Goal: Information Seeking & Learning: Learn about a topic

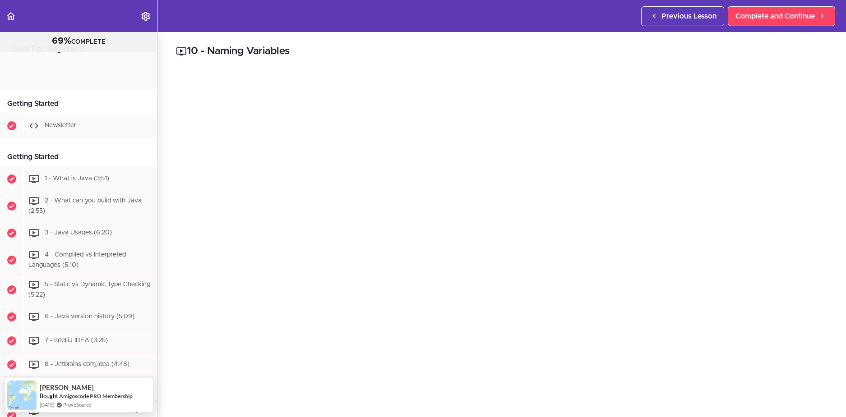
scroll to position [988, 0]
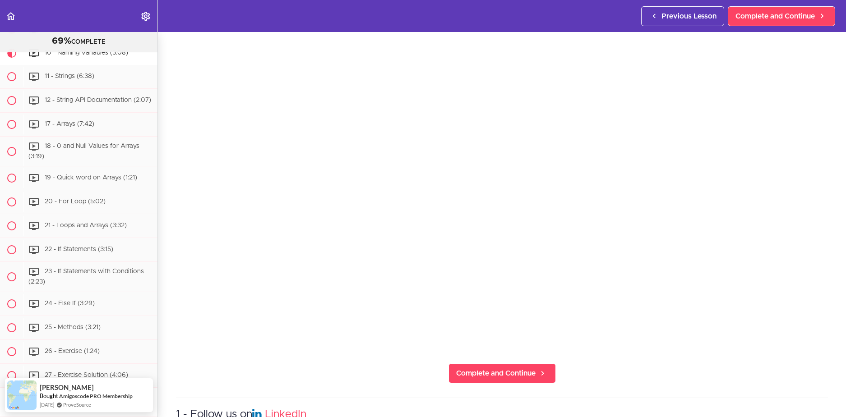
click at [483, 373] on span "Complete and Continue" at bounding box center [495, 373] width 79 height 11
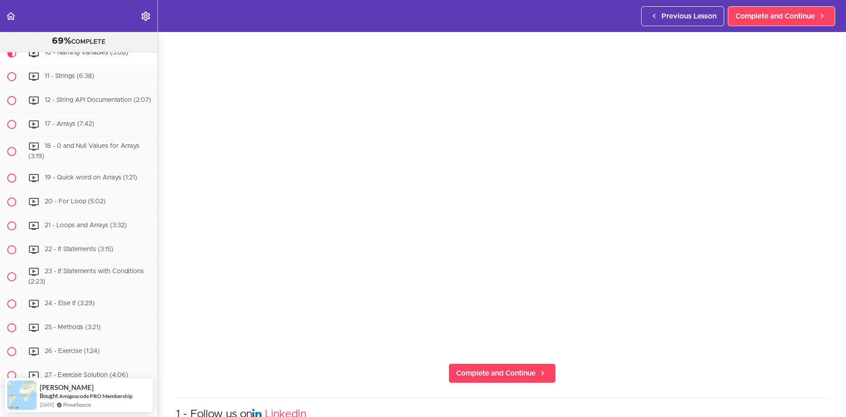
click at [483, 373] on span "Complete and Continue" at bounding box center [495, 373] width 79 height 11
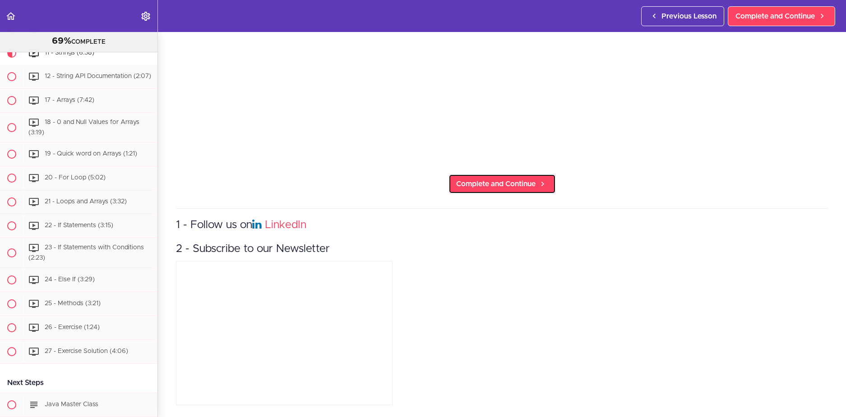
scroll to position [283, 0]
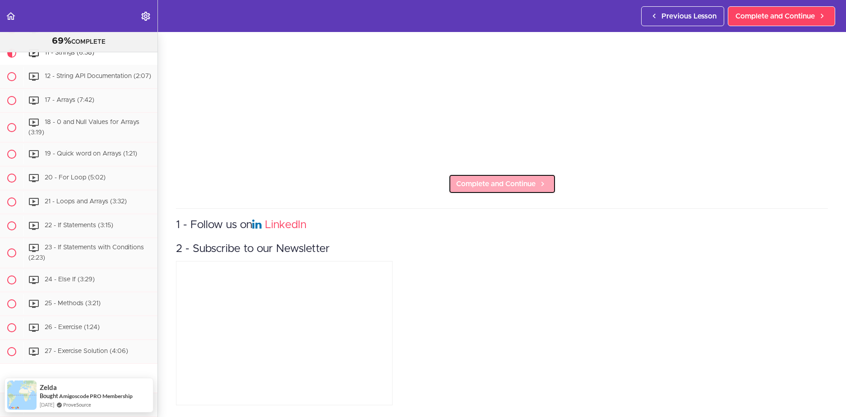
click at [473, 174] on link "Complete and Continue" at bounding box center [502, 184] width 107 height 20
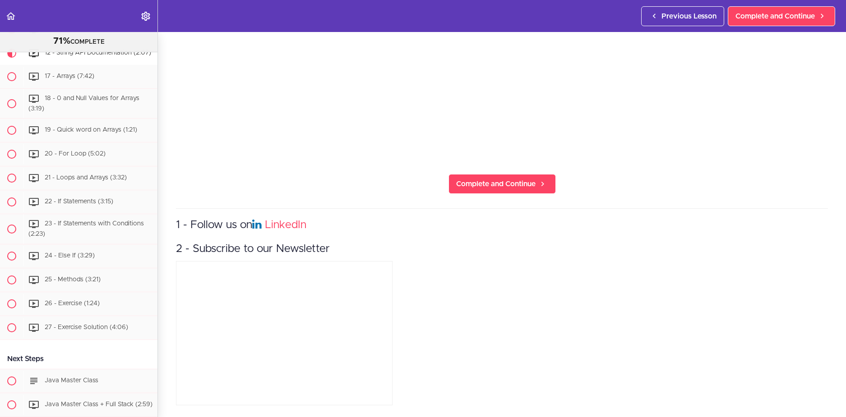
scroll to position [283, 0]
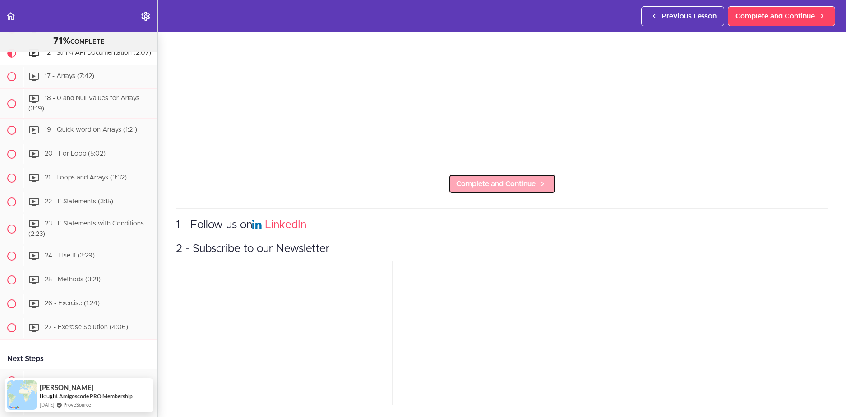
click at [478, 179] on span "Complete and Continue" at bounding box center [495, 184] width 79 height 11
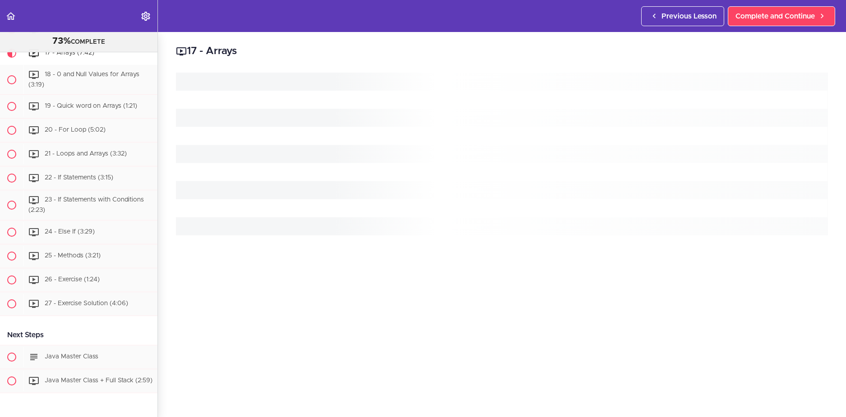
scroll to position [1066, 0]
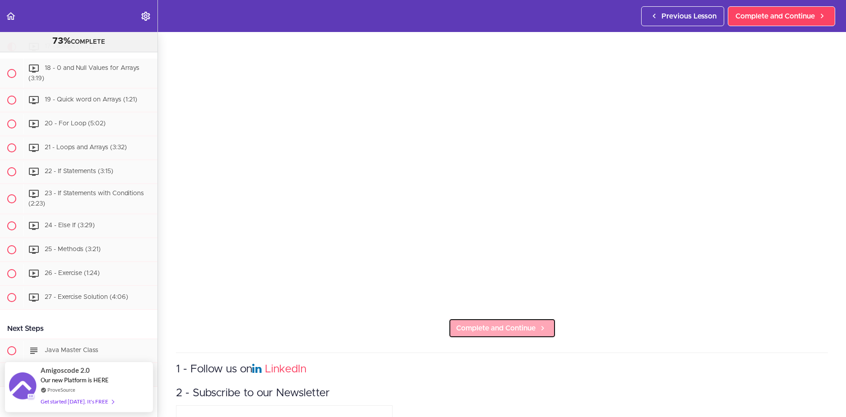
click at [499, 326] on span "Complete and Continue" at bounding box center [495, 328] width 79 height 11
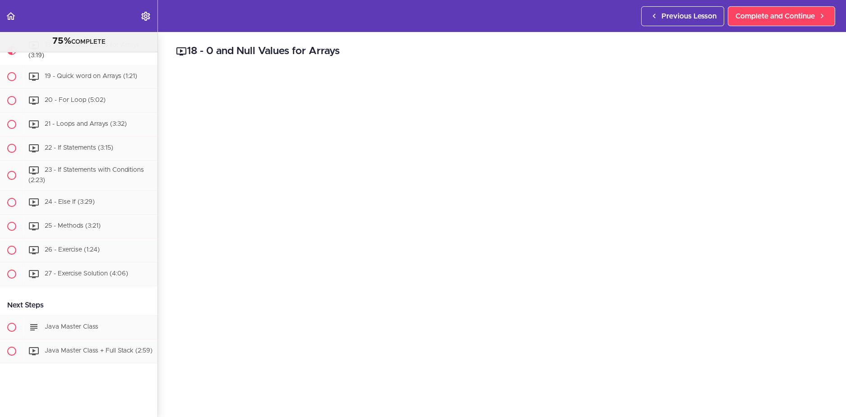
scroll to position [1090, 0]
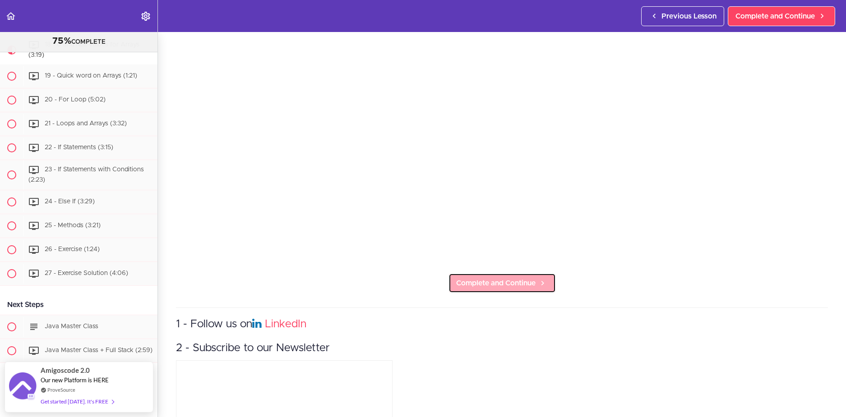
click at [479, 287] on link "Complete and Continue" at bounding box center [502, 284] width 107 height 20
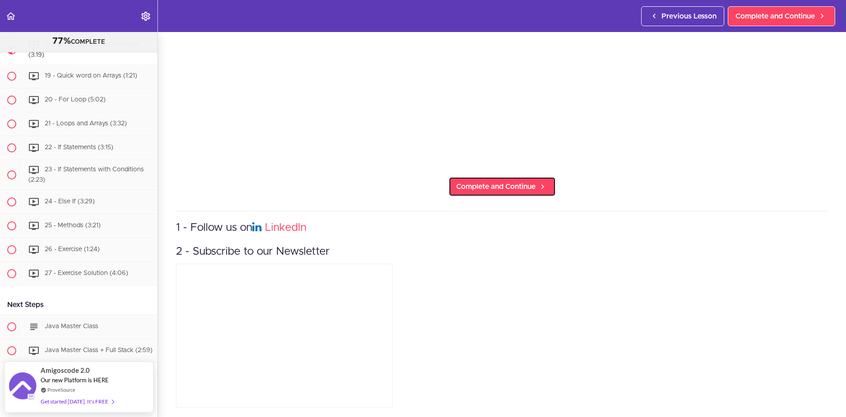
scroll to position [283, 0]
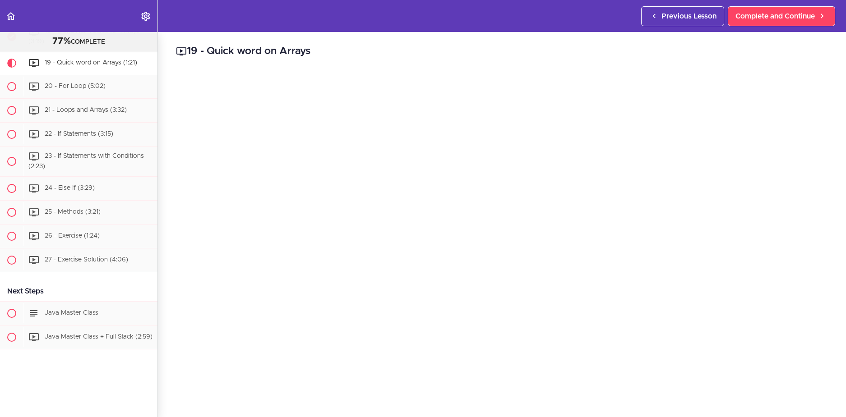
scroll to position [1120, 0]
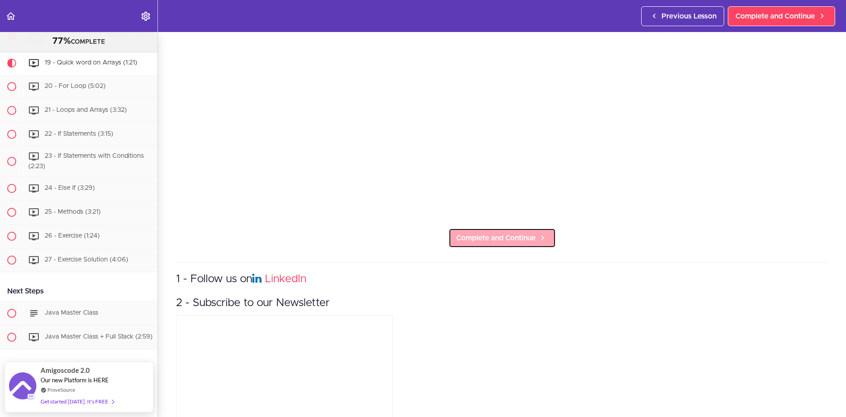
click at [487, 239] on span "Complete and Continue" at bounding box center [495, 238] width 79 height 11
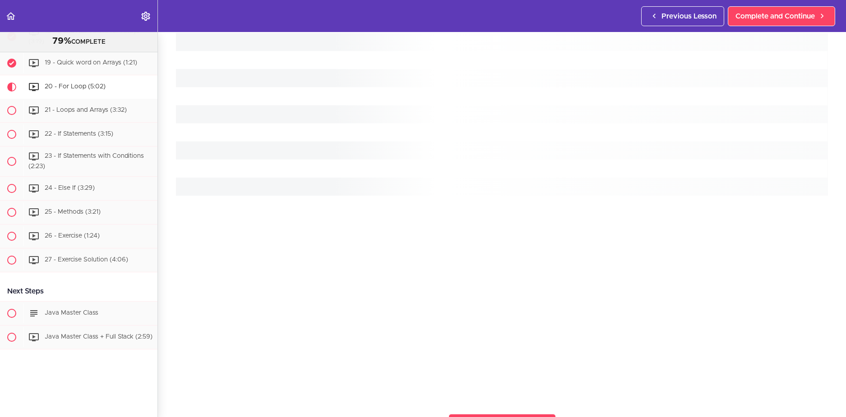
scroll to position [1144, 0]
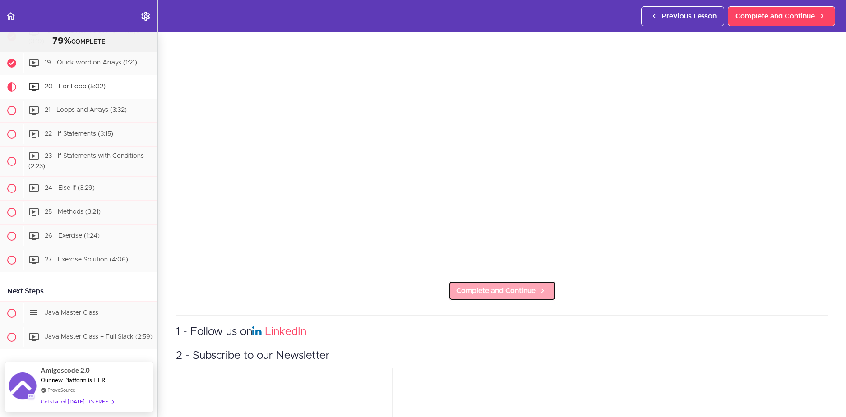
click at [486, 290] on span "Complete and Continue" at bounding box center [495, 291] width 79 height 11
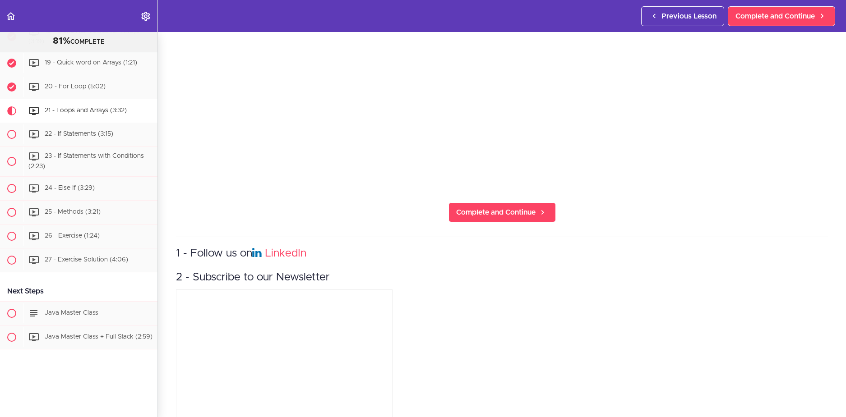
scroll to position [283, 0]
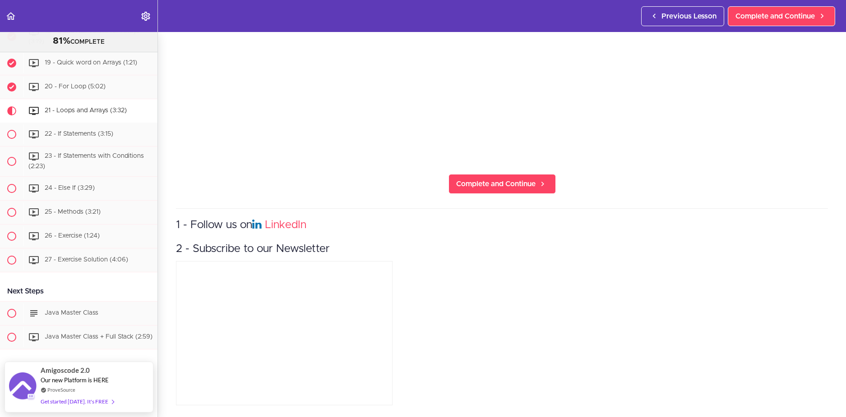
click at [473, 190] on section "Java For Beginners 81% COMPLETE Getting Started Newsletter Getting Started" at bounding box center [423, 224] width 846 height 385
click at [457, 185] on link "Complete and Continue" at bounding box center [502, 184] width 107 height 20
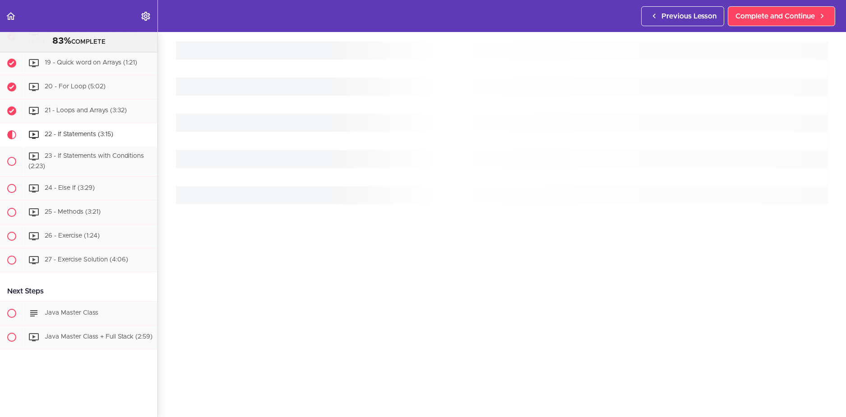
scroll to position [66, 0]
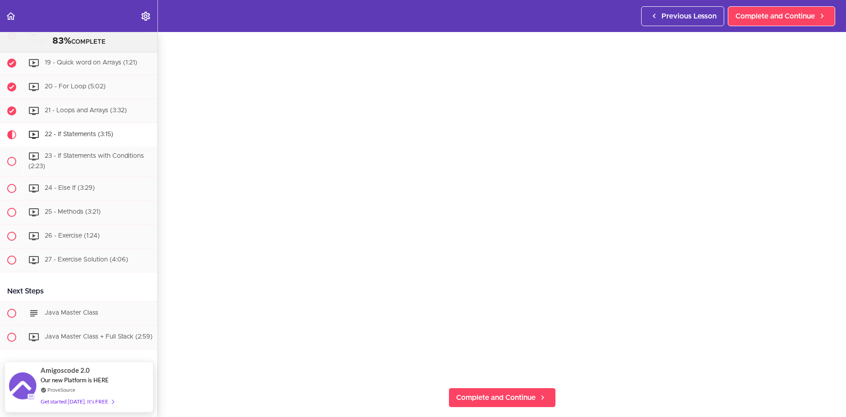
click at [496, 379] on section "Java For Beginners 83% COMPLETE Getting Started Newsletter Getting Started" at bounding box center [423, 224] width 846 height 385
click at [496, 388] on link "Complete and Continue" at bounding box center [502, 398] width 107 height 20
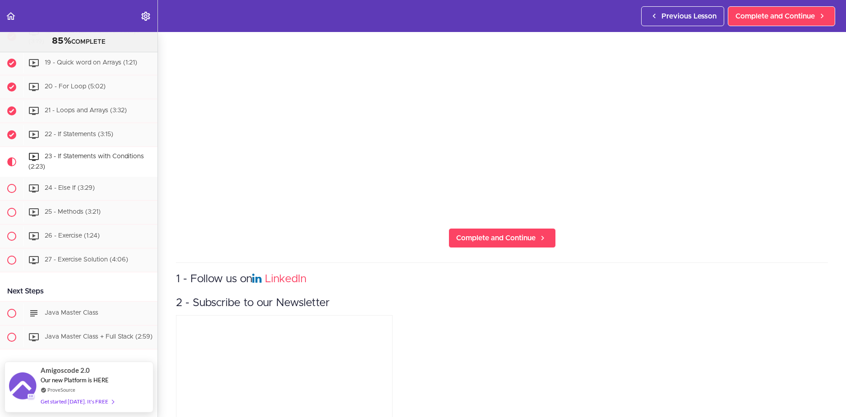
click at [465, 221] on section "Java For Beginners 85% COMPLETE Getting Started Newsletter Getting Started" at bounding box center [423, 224] width 846 height 385
click at [467, 235] on span "Complete and Continue" at bounding box center [495, 238] width 79 height 11
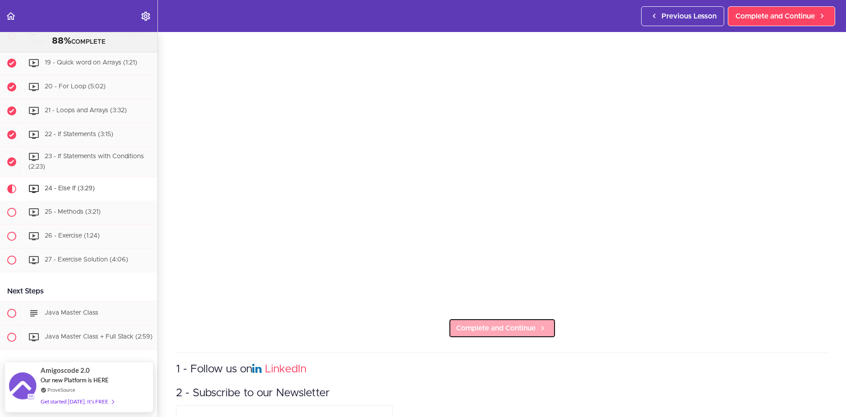
click at [492, 324] on span "Complete and Continue" at bounding box center [495, 328] width 79 height 11
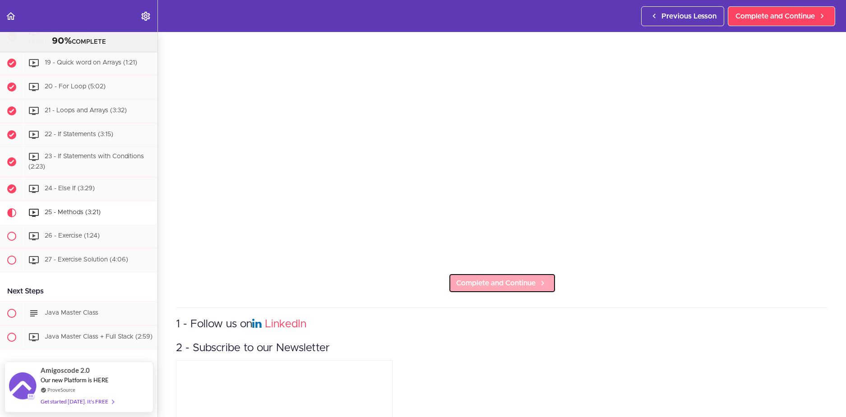
click at [482, 278] on span "Complete and Continue" at bounding box center [495, 283] width 79 height 11
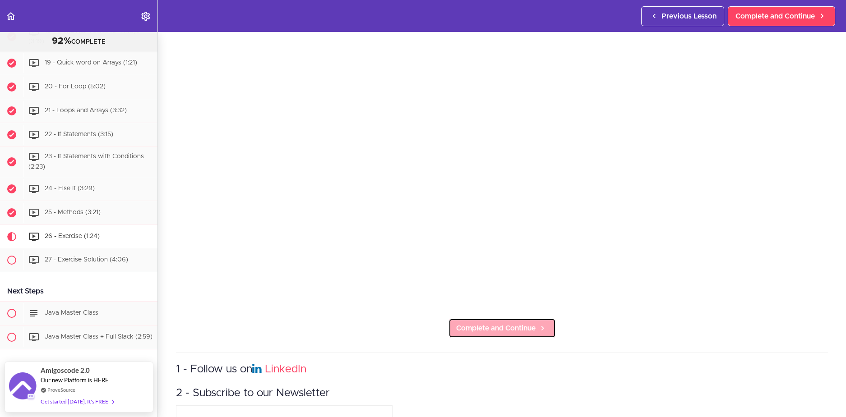
click at [474, 323] on span "Complete and Continue" at bounding box center [495, 328] width 79 height 11
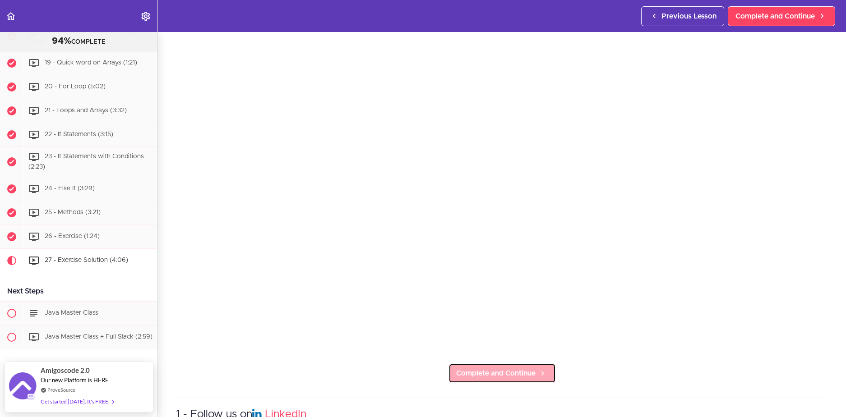
click at [496, 369] on span "Complete and Continue" at bounding box center [495, 373] width 79 height 11
